Goal: Task Accomplishment & Management: Manage account settings

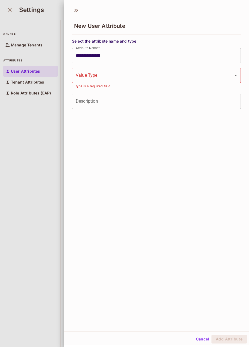
click at [23, 27] on div at bounding box center [124, 173] width 249 height 347
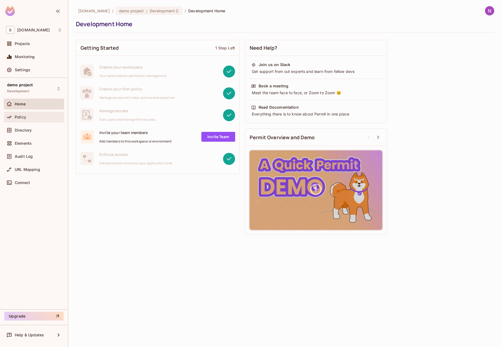
click at [31, 122] on div "Policy" at bounding box center [34, 117] width 60 height 11
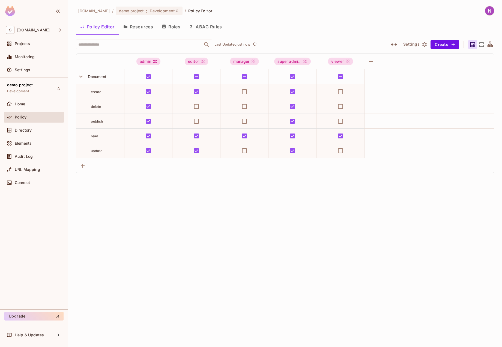
click at [147, 30] on button "Resources" at bounding box center [138, 27] width 38 height 14
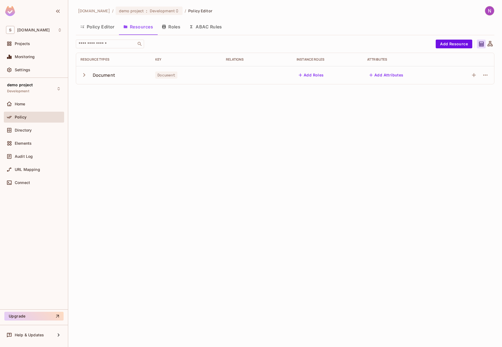
click at [84, 73] on icon "button" at bounding box center [83, 74] width 7 height 7
click at [84, 75] on icon "button" at bounding box center [84, 75] width 4 height 2
click at [84, 75] on icon "button" at bounding box center [84, 75] width 2 height 4
click at [84, 75] on icon "button" at bounding box center [84, 75] width 4 height 2
click at [84, 75] on icon "button" at bounding box center [84, 75] width 2 height 4
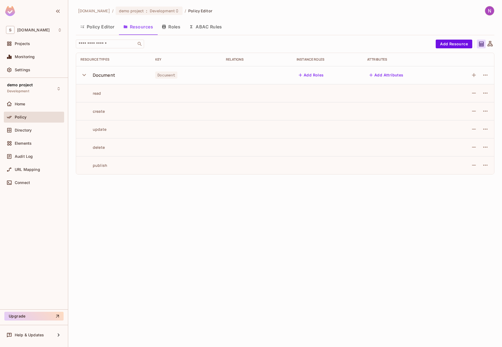
click at [84, 75] on icon "button" at bounding box center [84, 75] width 4 height 2
click at [84, 75] on icon "button" at bounding box center [84, 75] width 2 height 4
click at [84, 75] on icon "button" at bounding box center [84, 75] width 4 height 2
click at [84, 75] on icon "button" at bounding box center [84, 75] width 2 height 4
click at [84, 75] on icon "button" at bounding box center [84, 75] width 4 height 2
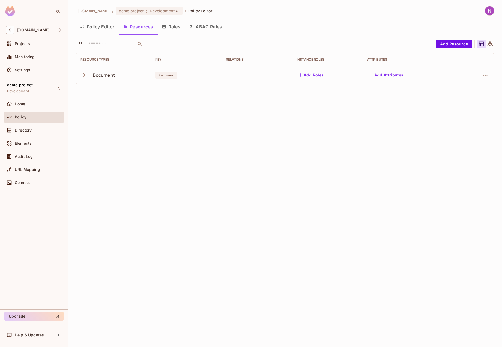
click at [170, 30] on button "Roles" at bounding box center [170, 27] width 27 height 14
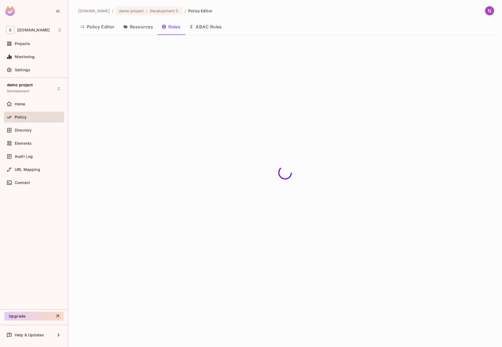
click at [132, 27] on button "Resources" at bounding box center [138, 27] width 38 height 14
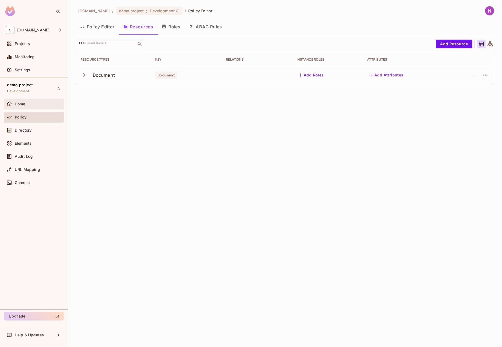
click at [44, 102] on div "Home" at bounding box center [38, 104] width 47 height 4
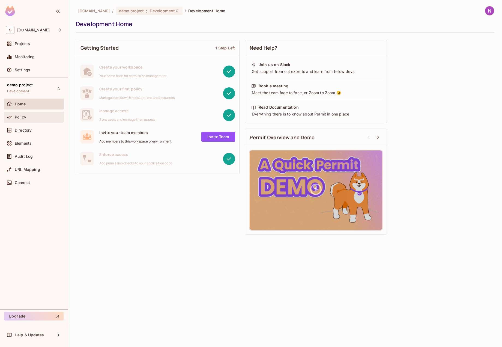
click at [28, 113] on div "Policy" at bounding box center [34, 117] width 60 height 11
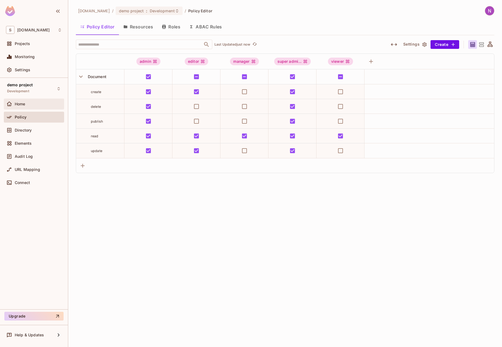
click at [29, 103] on div "Home" at bounding box center [38, 104] width 47 height 4
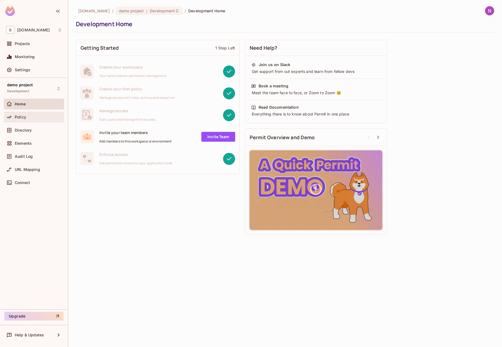
click at [28, 117] on div "Policy" at bounding box center [38, 117] width 47 height 4
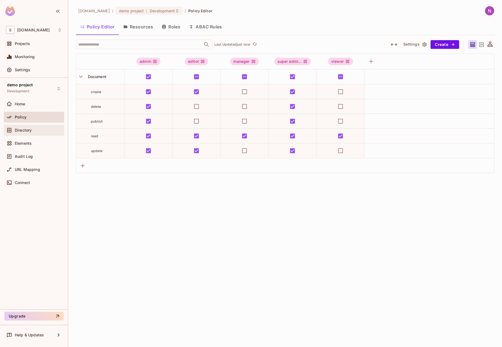
click at [31, 131] on span "Directory" at bounding box center [23, 130] width 17 height 4
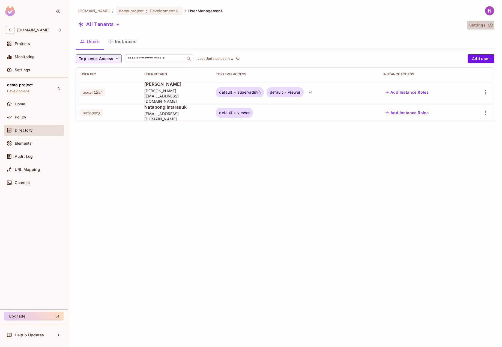
click at [487, 26] on button "Settings" at bounding box center [480, 25] width 27 height 9
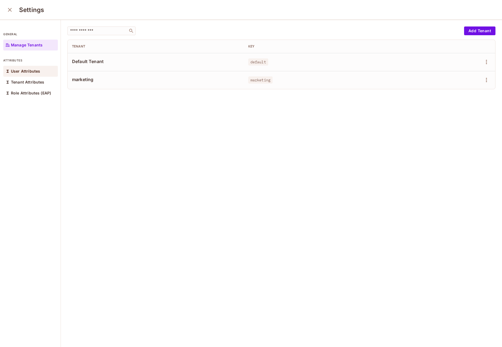
click at [41, 73] on div "User Attributes" at bounding box center [30, 71] width 55 height 11
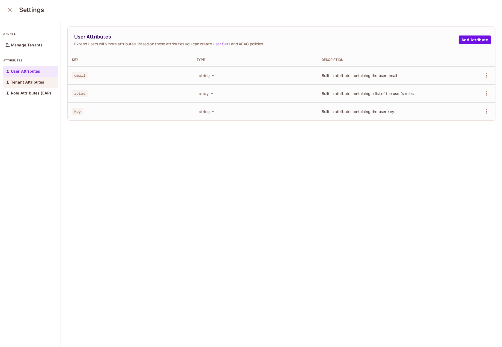
click at [28, 80] on p "Tenant Attributes" at bounding box center [28, 82] width 34 height 4
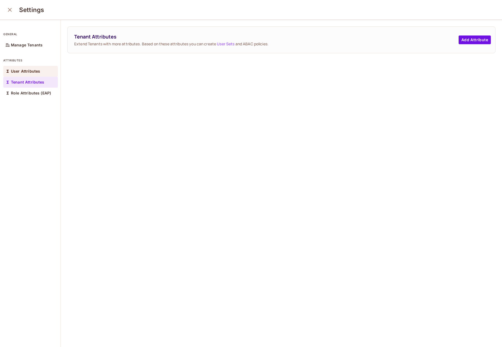
click at [37, 74] on div "User Attributes" at bounding box center [30, 71] width 55 height 11
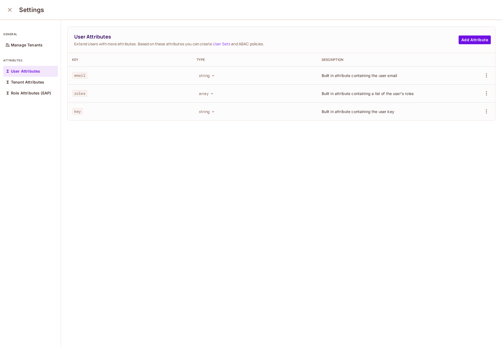
click at [251, 67] on td "string" at bounding box center [254, 75] width 125 height 18
click at [35, 69] on p "User Attributes" at bounding box center [25, 71] width 29 height 4
click at [472, 41] on button "Add Attribute" at bounding box center [474, 39] width 32 height 9
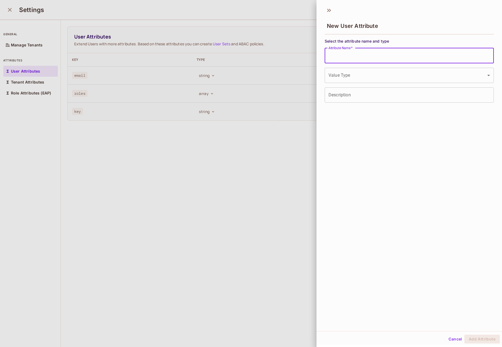
click at [367, 59] on input "Attribute Name   *" at bounding box center [408, 55] width 169 height 15
click at [336, 60] on input "Attribute Name   *" at bounding box center [408, 55] width 169 height 15
click at [336, 60] on input "***" at bounding box center [408, 55] width 169 height 15
type input "**********"
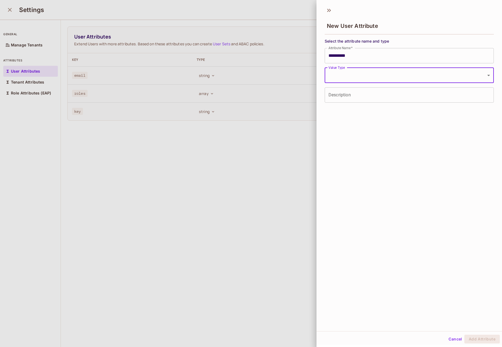
click at [409, 70] on body "**********" at bounding box center [251, 173] width 502 height 347
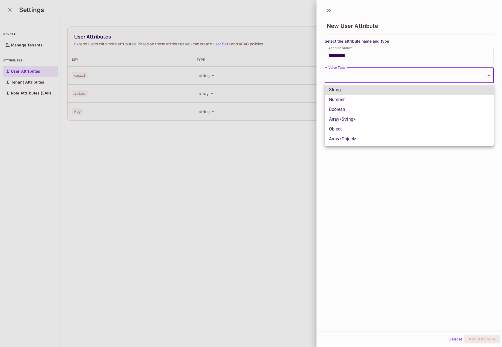
click at [337, 91] on li "String" at bounding box center [408, 90] width 169 height 10
type input "******"
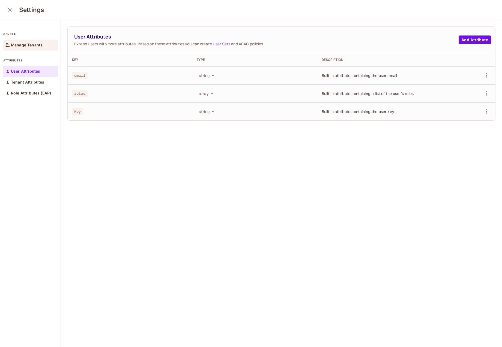
click at [29, 47] on p "Manage Tenants" at bounding box center [27, 45] width 32 height 4
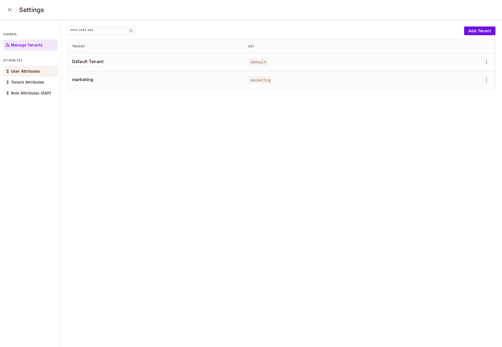
click at [25, 70] on p "User Attributes" at bounding box center [25, 71] width 29 height 4
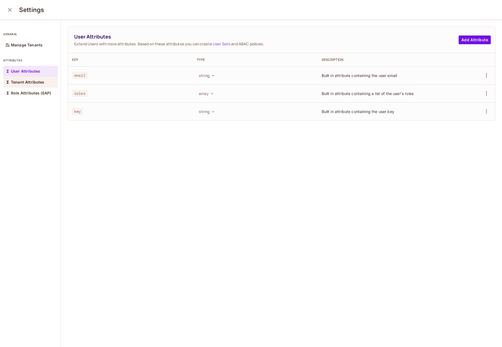
click at [35, 84] on p "Tenant Attributes" at bounding box center [28, 82] width 34 height 4
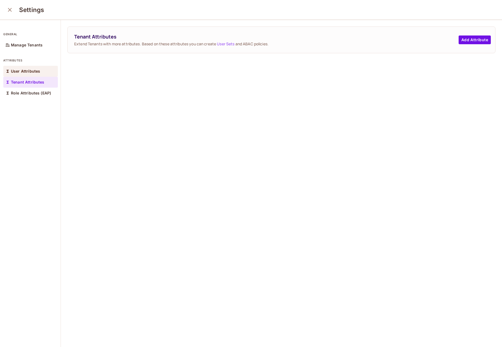
click at [34, 73] on p "User Attributes" at bounding box center [25, 71] width 29 height 4
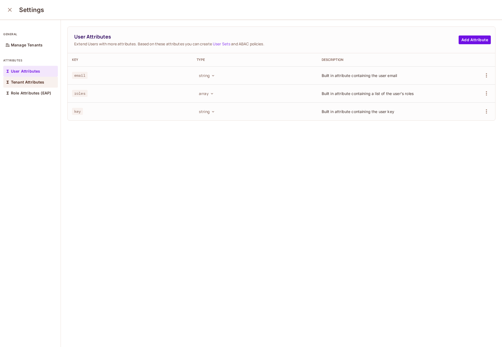
click at [34, 82] on p "Tenant Attributes" at bounding box center [28, 82] width 34 height 4
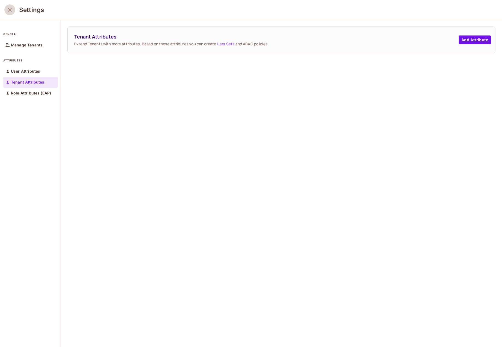
click at [10, 10] on icon "close" at bounding box center [10, 10] width 4 height 4
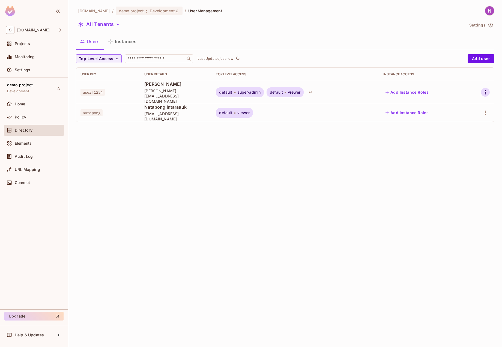
click at [485, 88] on button "button" at bounding box center [485, 92] width 9 height 9
click at [450, 127] on div "Edit Attributes" at bounding box center [463, 125] width 27 height 5
drag, startPoint x: 141, startPoint y: 88, endPoint x: 177, endPoint y: 92, distance: 36.5
click at [177, 92] on td "[PERSON_NAME] [PERSON_NAME][EMAIL_ADDRESS][DOMAIN_NAME]" at bounding box center [175, 92] width 71 height 23
click at [177, 92] on span "john@gmail.com" at bounding box center [175, 96] width 63 height 16
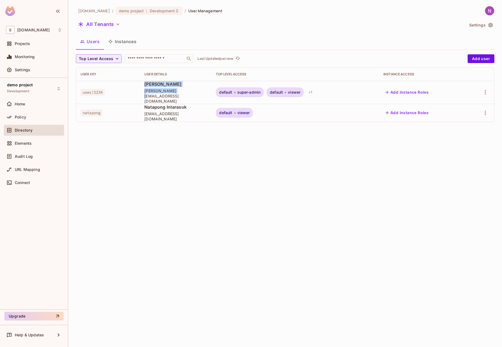
drag, startPoint x: 177, startPoint y: 92, endPoint x: 140, endPoint y: 88, distance: 37.1
click at [140, 88] on td "John Smith john@gmail.com" at bounding box center [175, 92] width 71 height 23
drag, startPoint x: 140, startPoint y: 87, endPoint x: 175, endPoint y: 94, distance: 35.7
click at [175, 94] on td "John Smith john@gmail.com" at bounding box center [175, 92] width 71 height 23
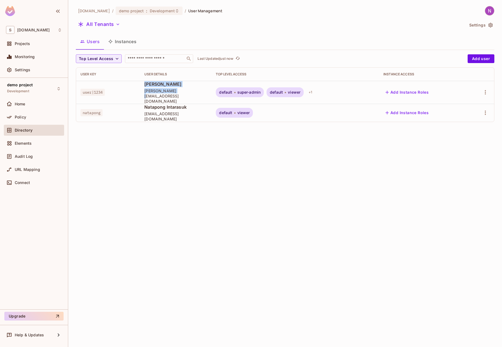
click at [175, 94] on span "[PERSON_NAME][EMAIL_ADDRESS][DOMAIN_NAME]" at bounding box center [175, 96] width 63 height 16
click at [484, 89] on icon "button" at bounding box center [485, 92] width 7 height 7
click at [484, 27] on div at bounding box center [251, 173] width 502 height 347
click at [477, 26] on button "Settings" at bounding box center [480, 25] width 27 height 9
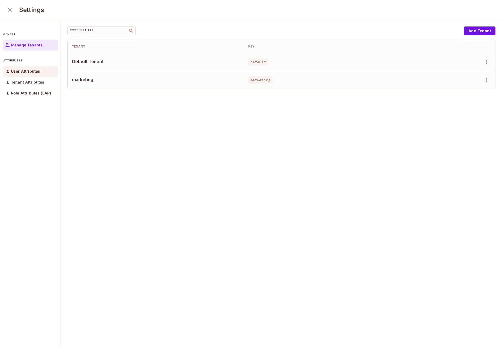
click at [34, 73] on p "User Attributes" at bounding box center [25, 71] width 29 height 4
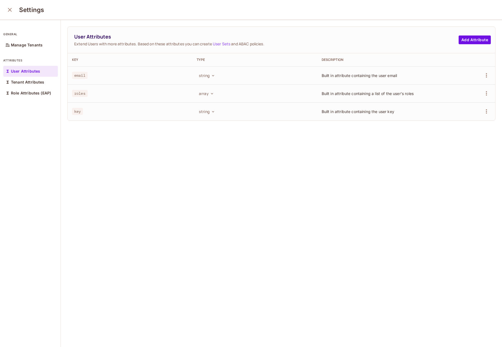
click at [221, 42] on link "User Sets" at bounding box center [221, 43] width 17 height 5
click at [468, 43] on button "Add Attribute" at bounding box center [474, 39] width 32 height 9
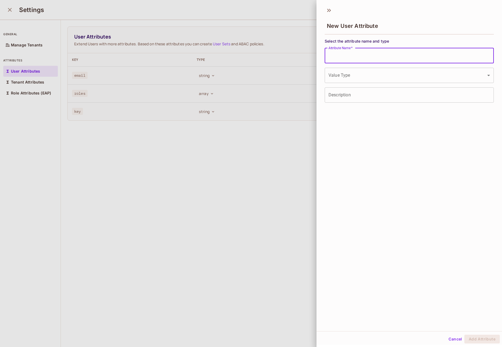
click at [365, 59] on input "Attribute Name   *" at bounding box center [408, 55] width 169 height 15
type input "**********"
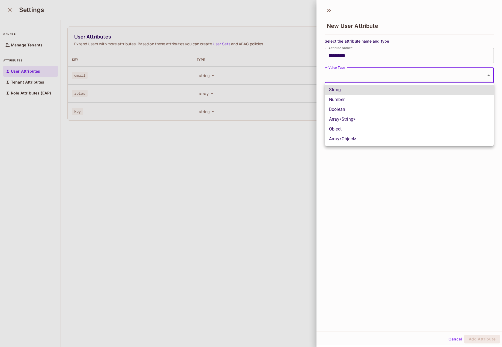
click at [389, 75] on body "**********" at bounding box center [251, 173] width 502 height 347
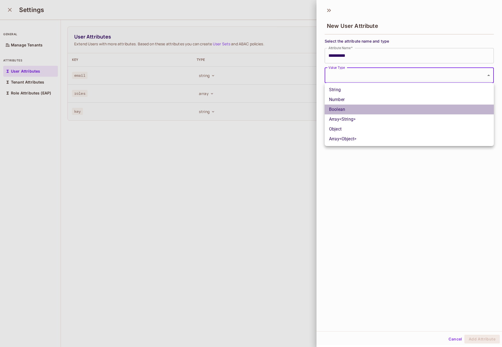
click at [350, 108] on li "Boolean" at bounding box center [408, 109] width 169 height 10
type input "****"
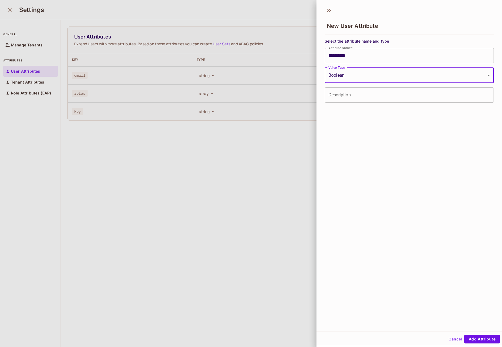
click at [364, 120] on div "**********" at bounding box center [408, 167] width 185 height 327
click at [472, 341] on button "Add Attribute" at bounding box center [481, 338] width 35 height 9
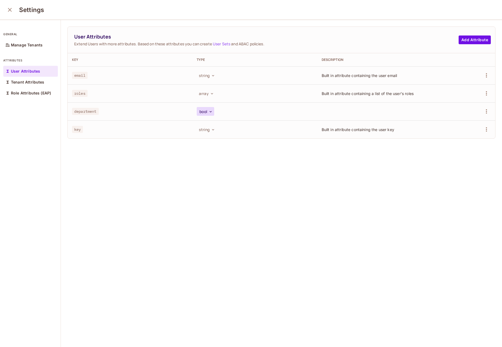
click at [209, 109] on icon "button" at bounding box center [210, 111] width 4 height 4
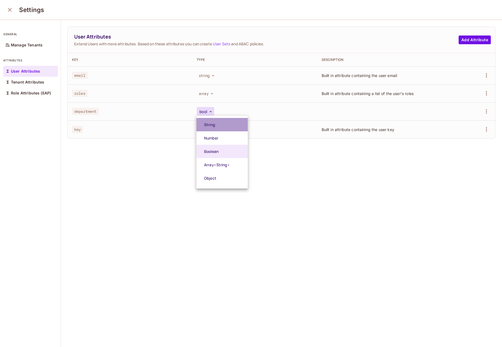
click at [207, 123] on span "String" at bounding box center [225, 124] width 42 height 5
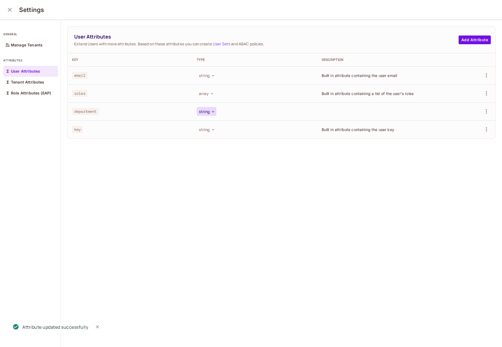
click at [201, 112] on button "string" at bounding box center [206, 111] width 19 height 9
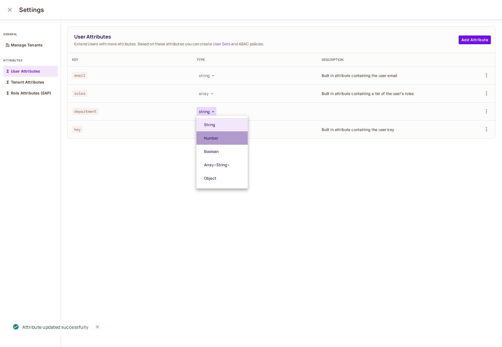
click at [203, 135] on li "Number" at bounding box center [221, 137] width 51 height 13
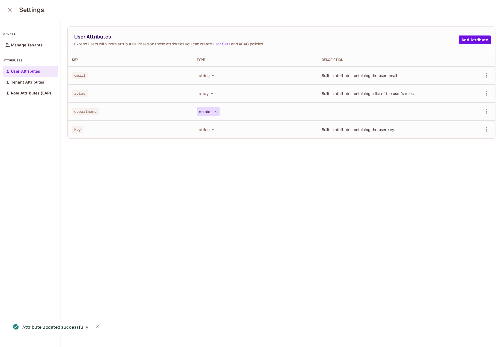
click at [203, 112] on button "number" at bounding box center [208, 111] width 23 height 9
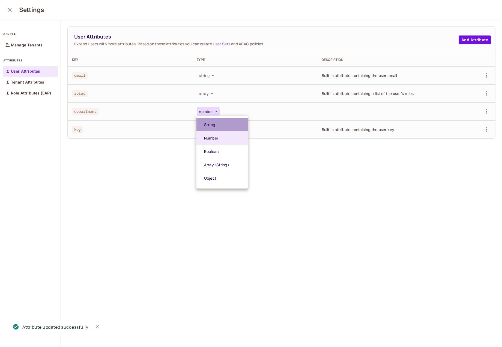
click at [206, 129] on li "String" at bounding box center [221, 124] width 51 height 13
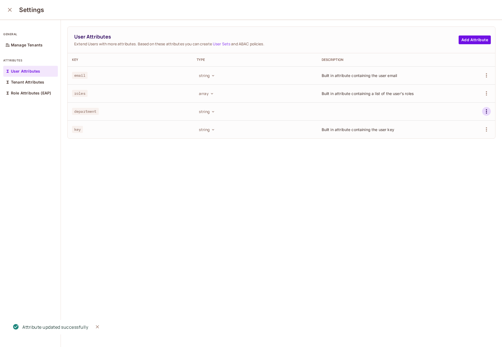
click at [486, 109] on icon "button" at bounding box center [486, 111] width 1 height 4
click at [455, 135] on div "Delete Attribute" at bounding box center [465, 135] width 29 height 5
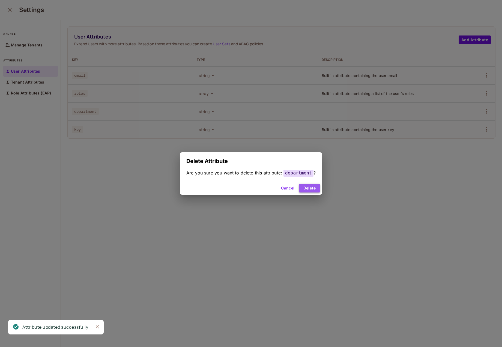
click at [312, 186] on button "Delete" at bounding box center [309, 187] width 21 height 9
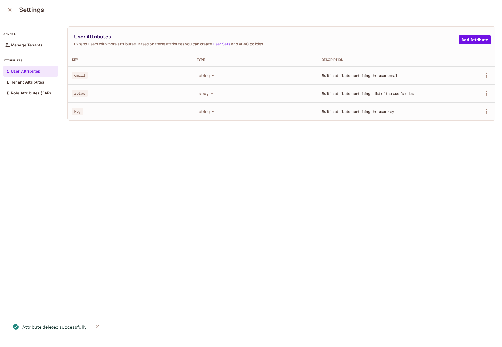
click at [14, 9] on button "close" at bounding box center [9, 9] width 11 height 11
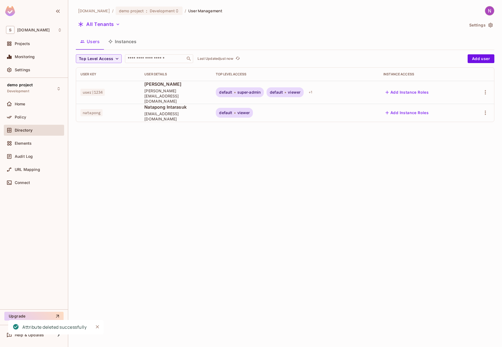
click at [481, 88] on div at bounding box center [480, 92] width 19 height 9
click at [484, 91] on icon "button" at bounding box center [485, 92] width 7 height 7
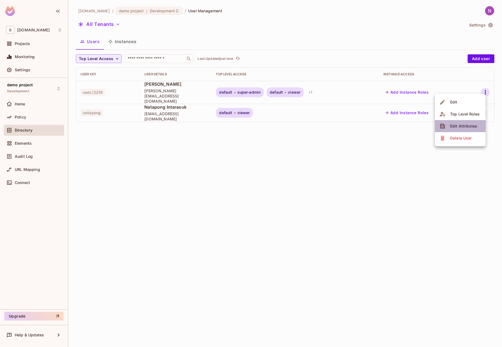
click at [453, 122] on span "Edit Attributes" at bounding box center [463, 126] width 30 height 9
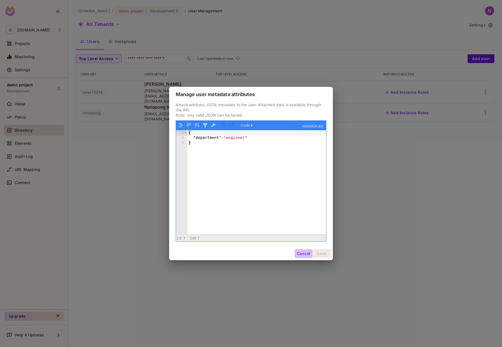
click at [298, 252] on button "Cancel" at bounding box center [303, 253] width 18 height 9
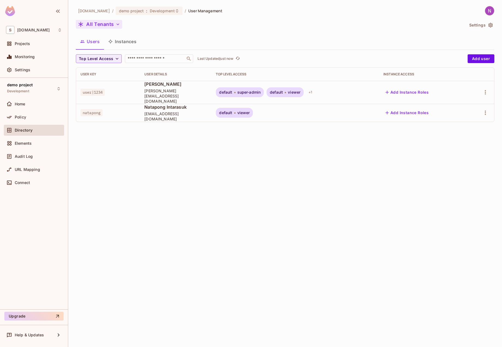
click at [107, 22] on button "All Tenants" at bounding box center [99, 24] width 46 height 9
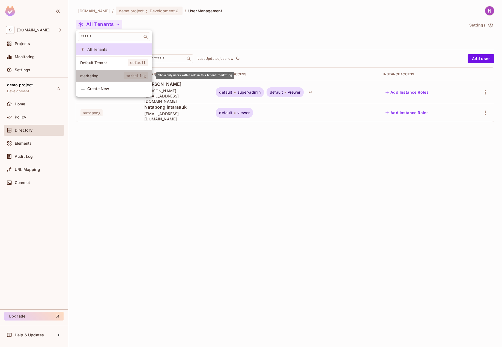
click at [108, 73] on span "marketing" at bounding box center [101, 75] width 43 height 5
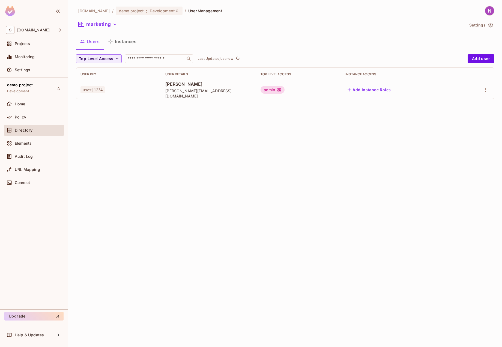
click at [480, 85] on td at bounding box center [475, 90] width 36 height 18
click at [482, 89] on icon "button" at bounding box center [485, 89] width 7 height 7
click at [467, 112] on div "Edit Attributes" at bounding box center [466, 114] width 27 height 5
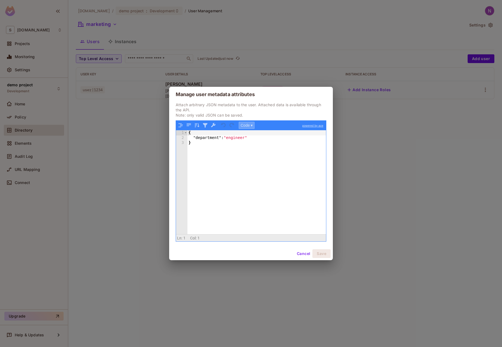
click at [243, 128] on button "Code ▾" at bounding box center [247, 125] width 16 height 7
click at [243, 141] on div "Tree" at bounding box center [255, 139] width 33 height 7
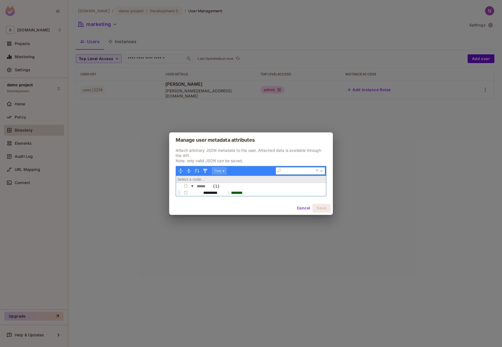
click at [218, 173] on button "Tree ▾" at bounding box center [219, 170] width 14 height 7
click at [220, 176] on div "Code" at bounding box center [228, 178] width 33 height 7
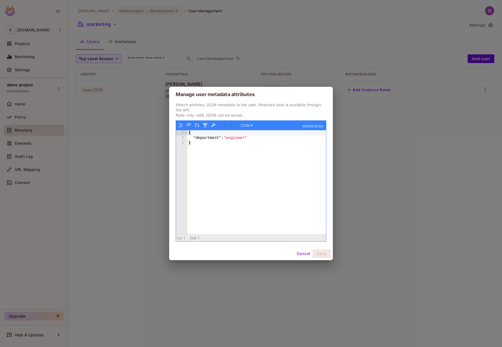
click at [233, 162] on div "{ "department" : "engineer" }" at bounding box center [256, 187] width 139 height 114
click at [300, 251] on button "Cancel" at bounding box center [303, 253] width 18 height 9
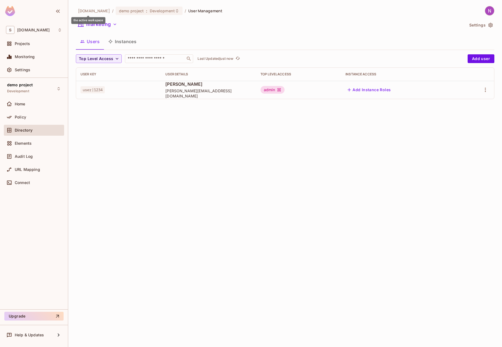
click at [92, 22] on div "the active workspace" at bounding box center [88, 20] width 34 height 7
click at [93, 26] on button "marketing" at bounding box center [97, 24] width 43 height 9
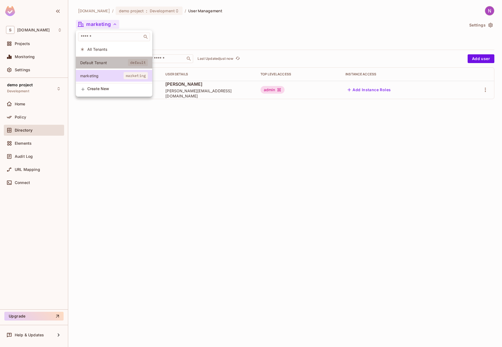
click at [93, 60] on span "Default Tenant" at bounding box center [104, 62] width 48 height 5
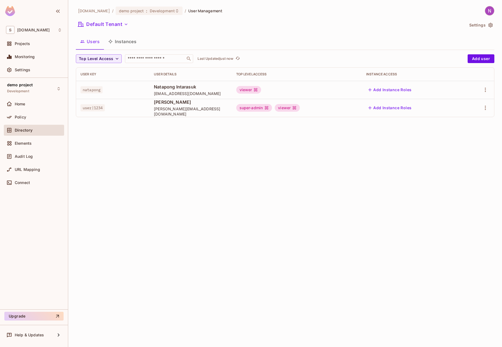
click at [493, 94] on td at bounding box center [477, 90] width 31 height 18
click at [487, 94] on div at bounding box center [478, 89] width 23 height 9
click at [486, 92] on icon "button" at bounding box center [485, 89] width 7 height 7
click at [451, 114] on span "Edit Attributes" at bounding box center [466, 114] width 30 height 9
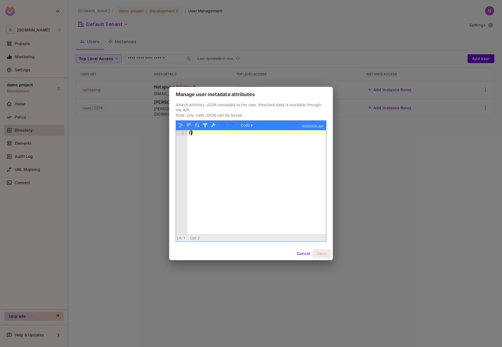
click at [191, 134] on div "{ }" at bounding box center [256, 187] width 139 height 114
click at [319, 249] on div "Cancel Save" at bounding box center [251, 253] width 164 height 13
click at [319, 253] on button "Save" at bounding box center [321, 253] width 18 height 9
